Goal: Communication & Community: Connect with others

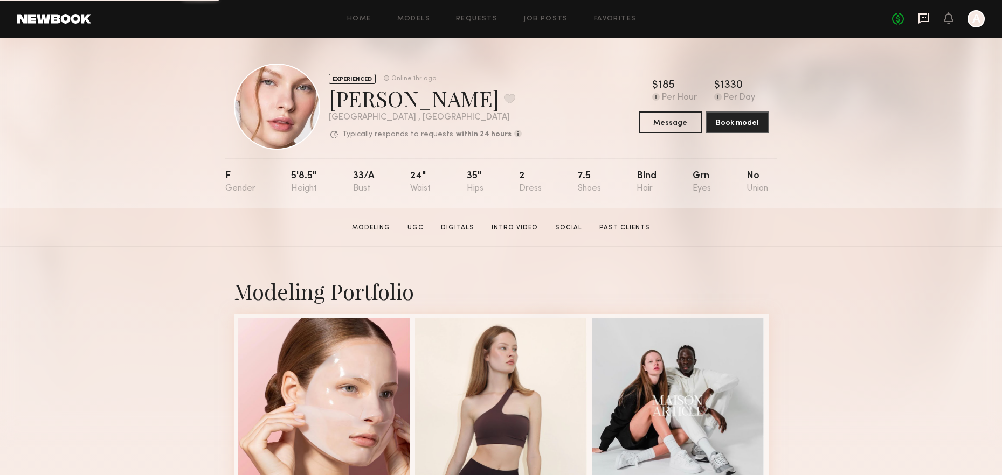
click at [924, 19] on icon at bounding box center [924, 18] width 12 height 12
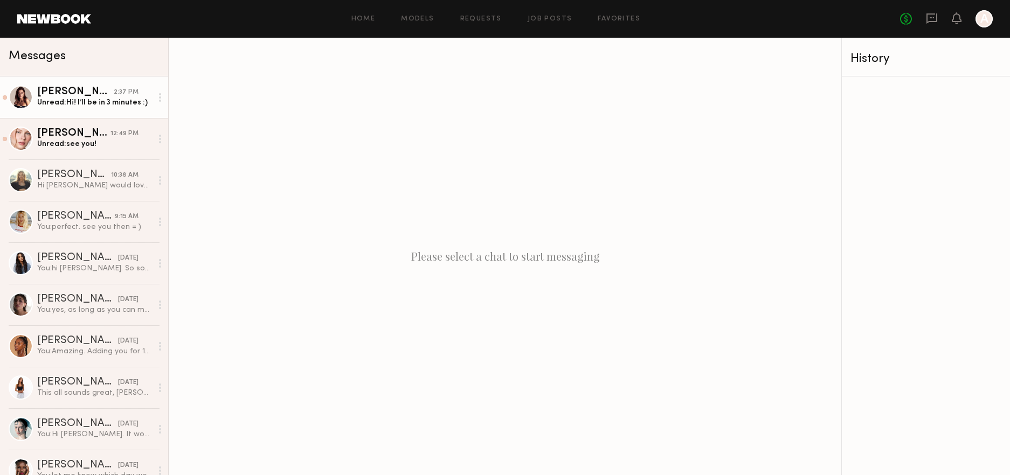
click at [80, 103] on div "Unread: Hi! I’ll be in 3 minutes :)" at bounding box center [94, 103] width 115 height 10
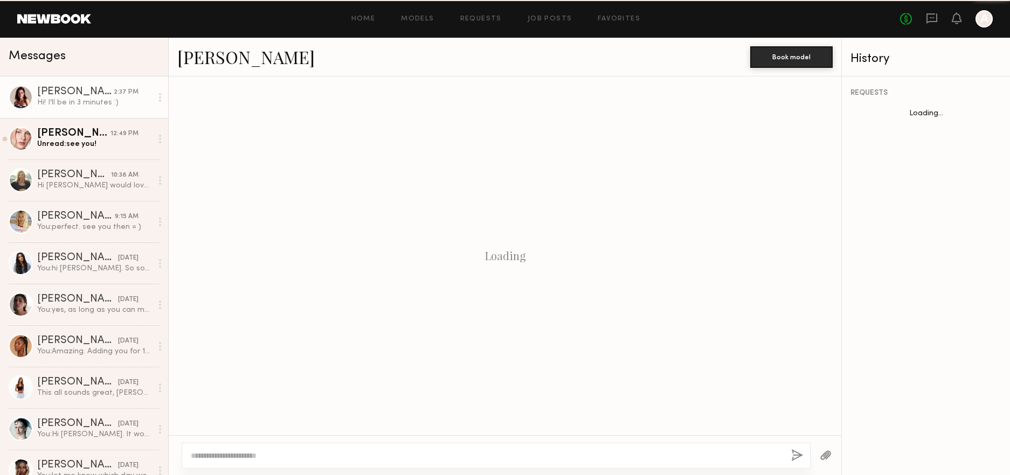
scroll to position [1000, 0]
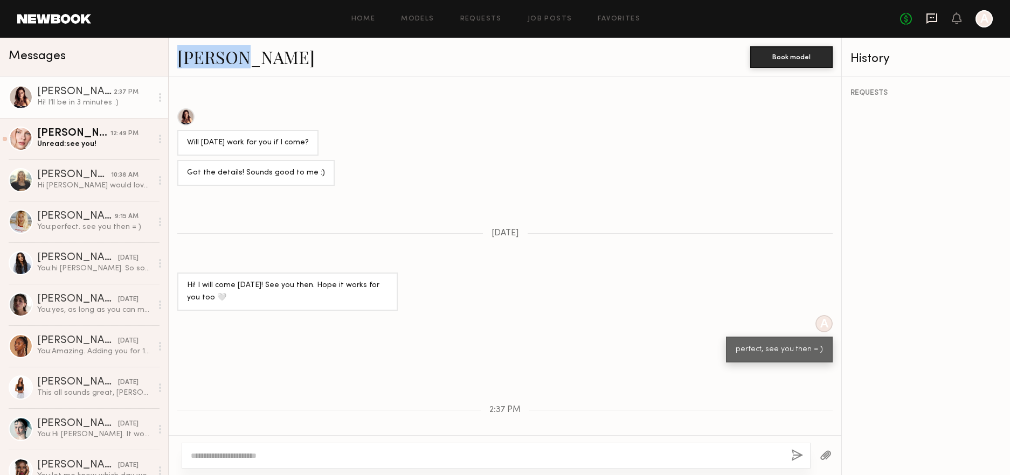
click at [934, 18] on icon at bounding box center [932, 17] width 4 height 1
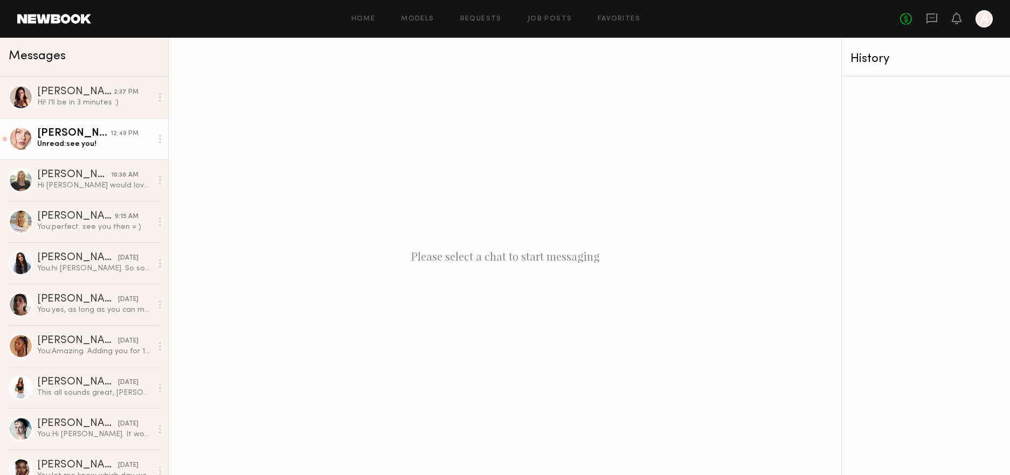
click at [59, 137] on div "[PERSON_NAME]" at bounding box center [73, 133] width 73 height 11
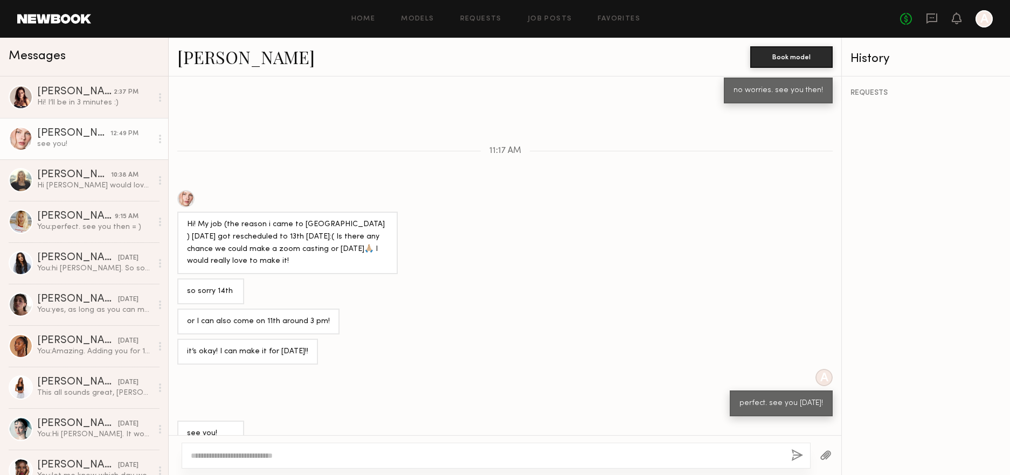
scroll to position [289, 0]
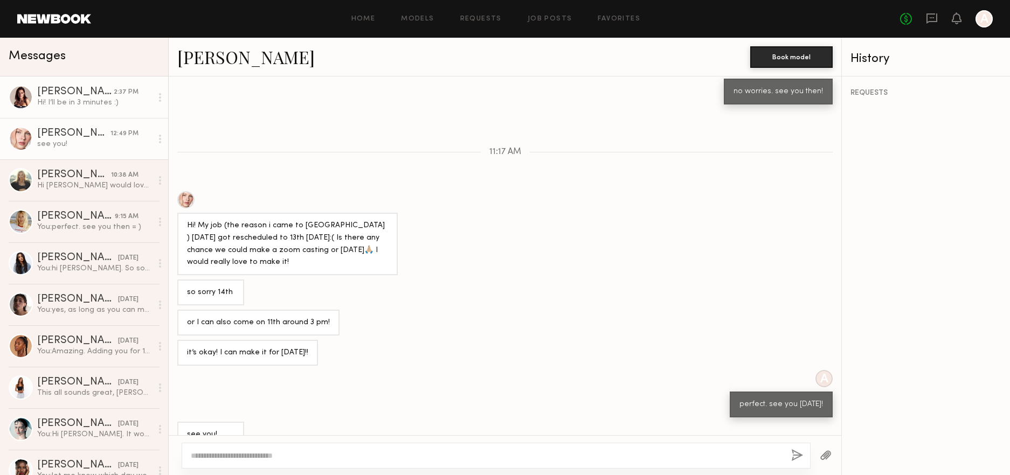
click at [106, 99] on div "Hi! I’ll be in 3 minutes :)" at bounding box center [94, 103] width 115 height 10
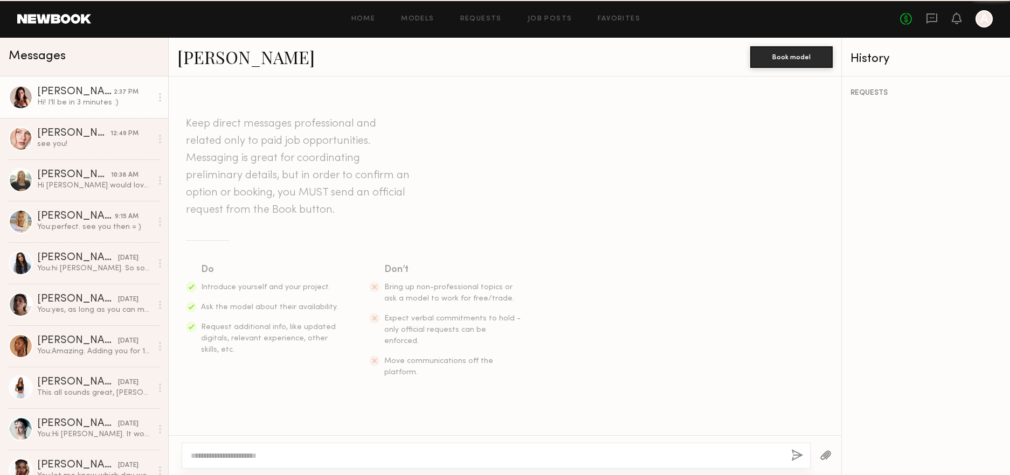
scroll to position [1000, 0]
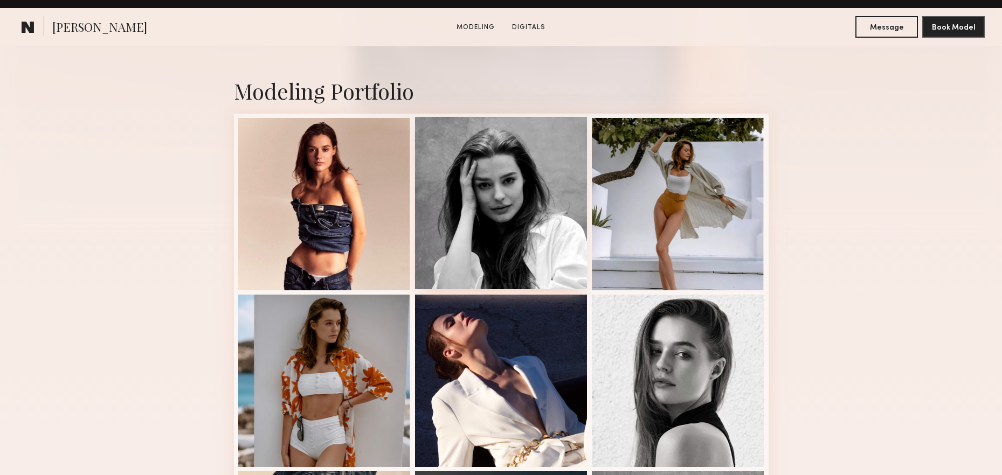
scroll to position [317, 0]
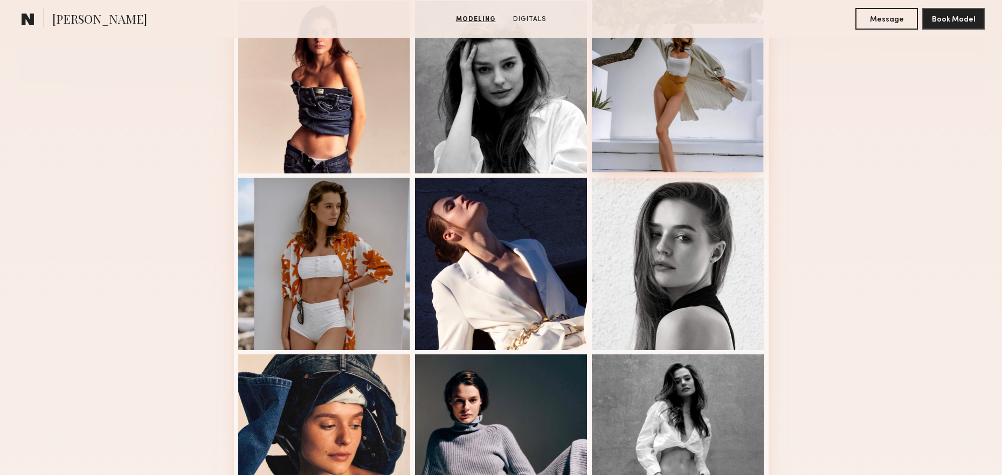
click at [663, 92] on div at bounding box center [678, 86] width 172 height 172
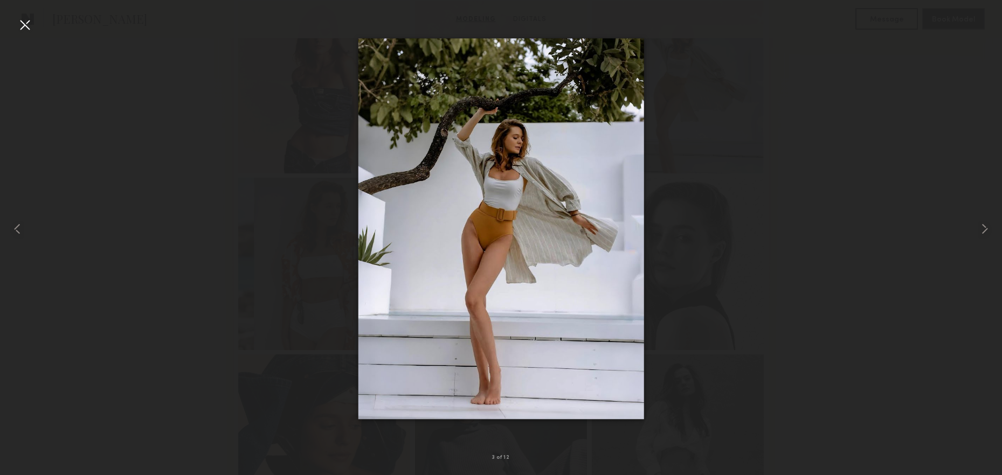
click at [22, 26] on div at bounding box center [24, 24] width 17 height 17
